Goal: Task Accomplishment & Management: Manage account settings

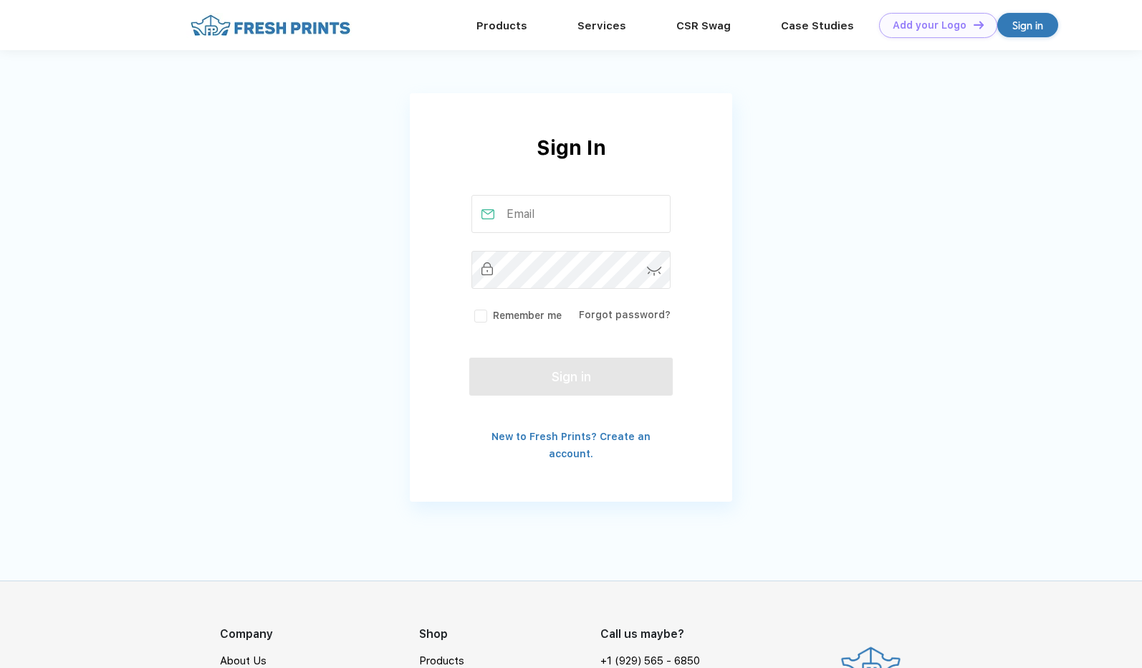
click at [536, 216] on input "text" at bounding box center [572, 214] width 200 height 38
type input "[EMAIL_ADDRESS][DOMAIN_NAME]"
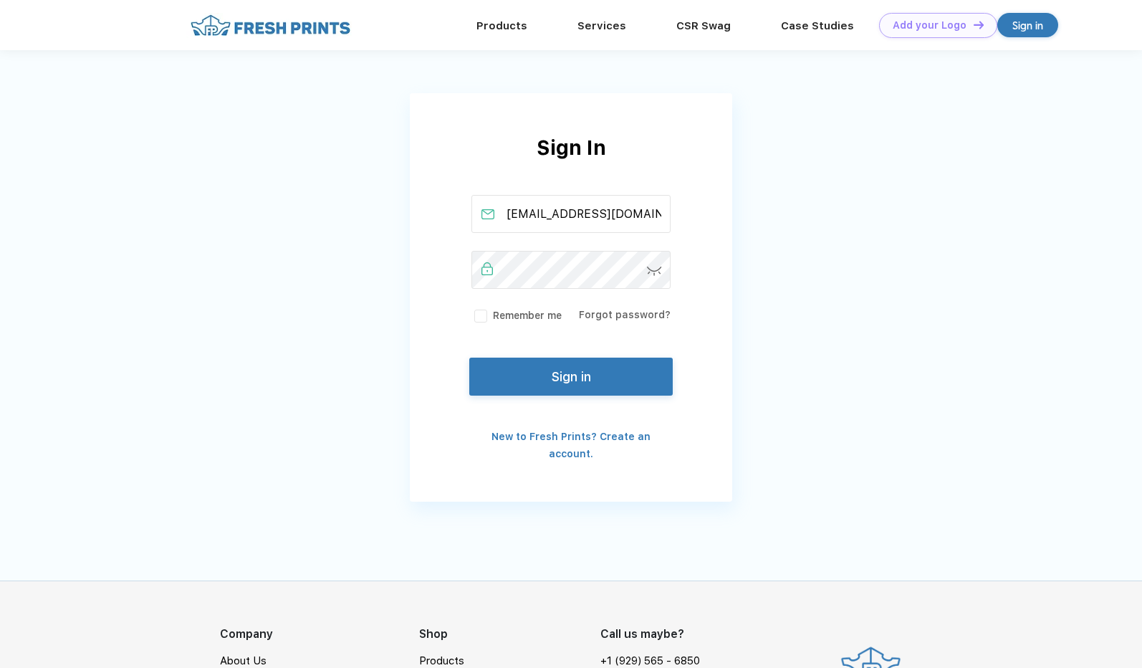
click at [551, 375] on button "Sign in" at bounding box center [571, 377] width 204 height 38
click at [603, 372] on button "Sign in" at bounding box center [571, 377] width 204 height 38
